Goal: Task Accomplishment & Management: Complete application form

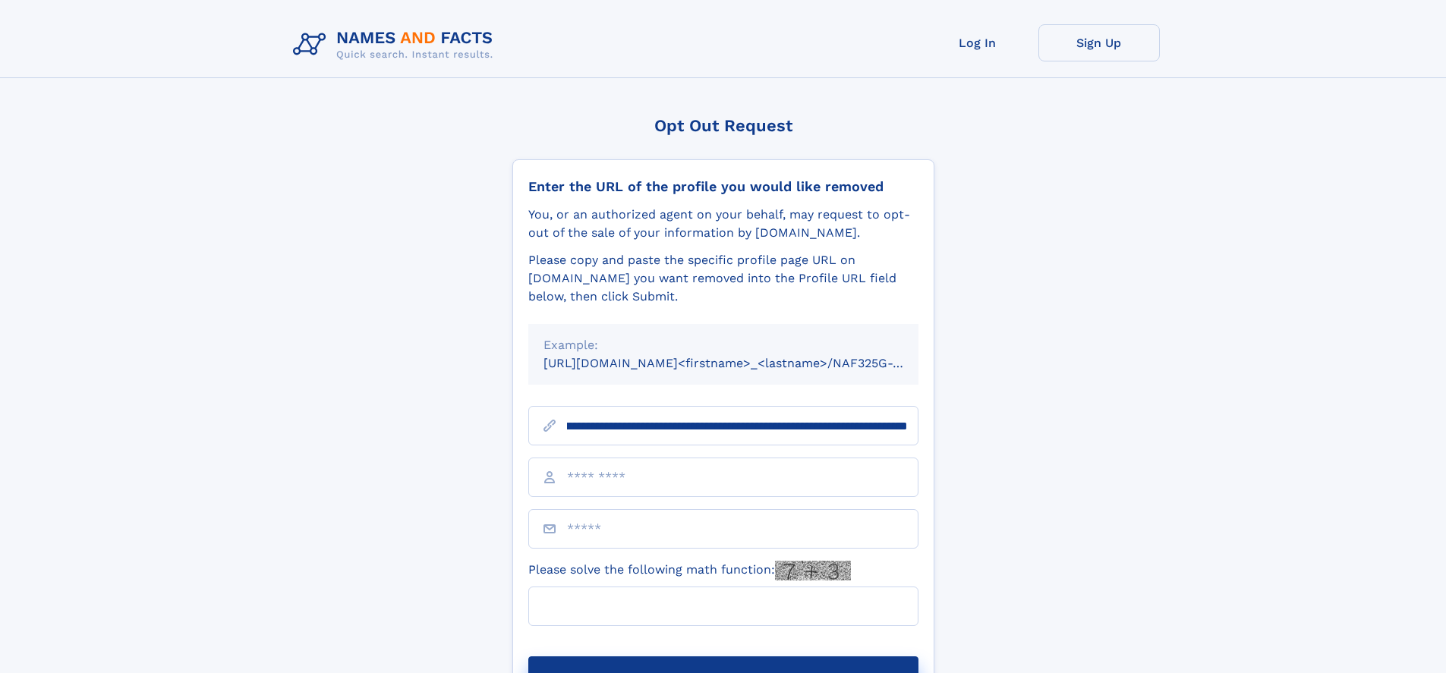
scroll to position [0, 217]
type input "**********"
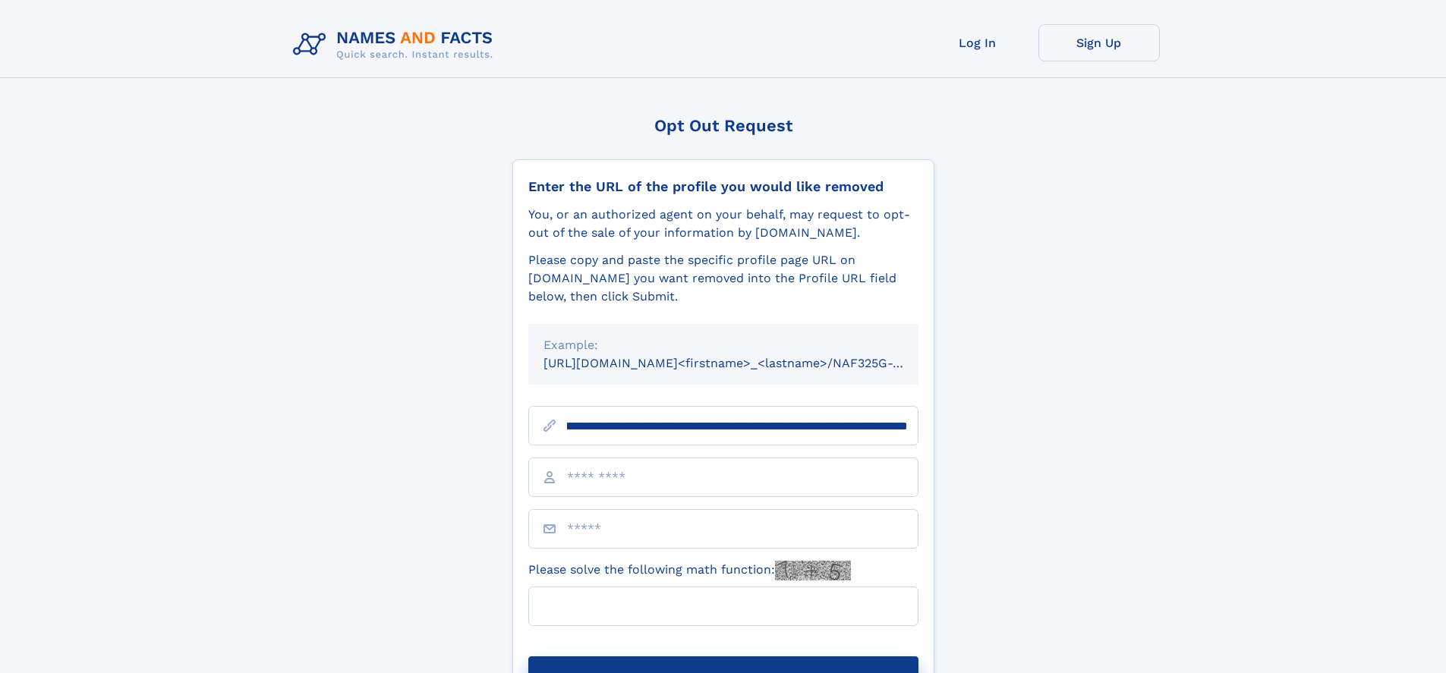
scroll to position [0, 217]
type input "**********"
